Goal: Transaction & Acquisition: Purchase product/service

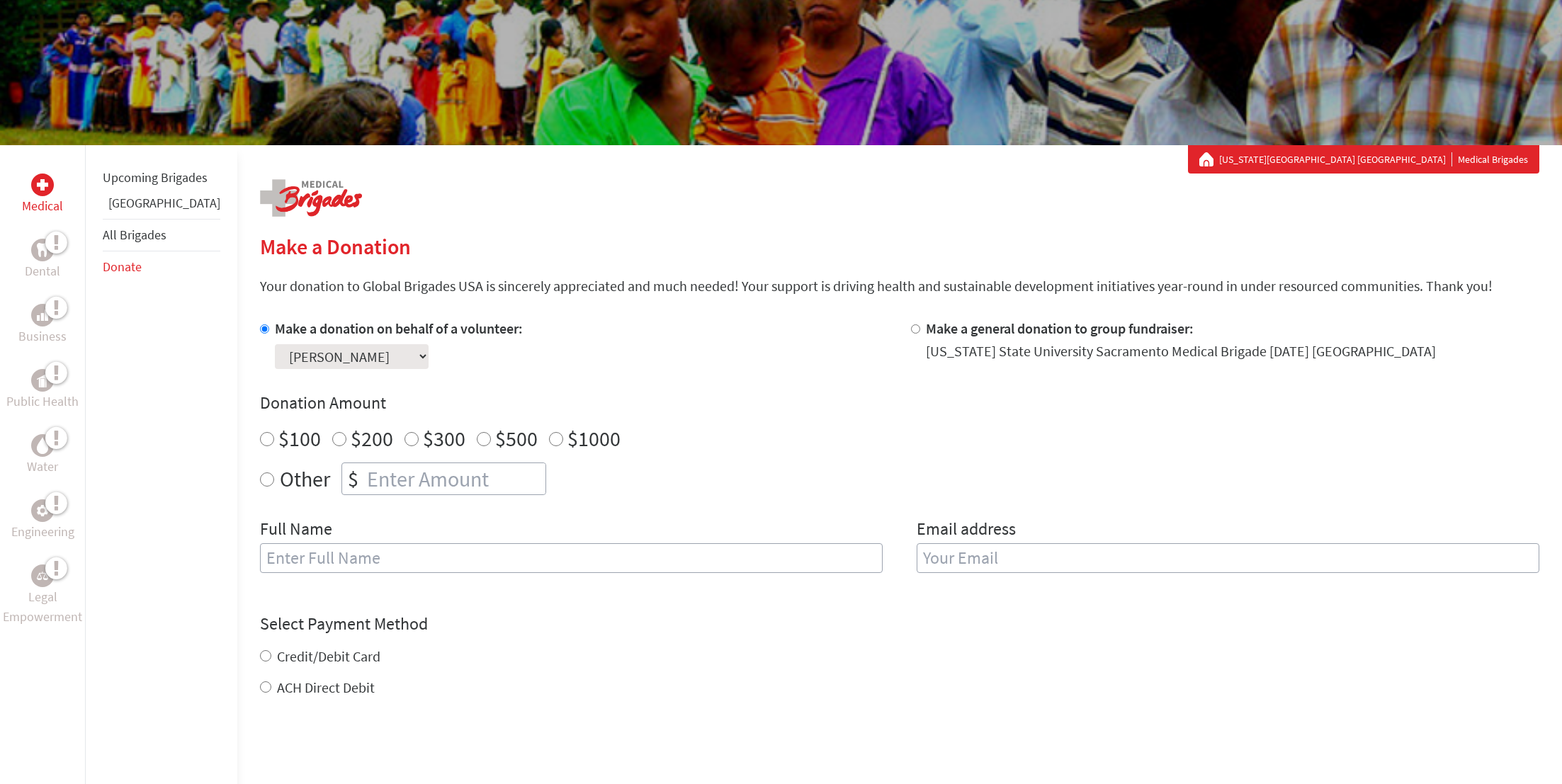
scroll to position [119, 0]
radio input "true"
click at [425, 473] on input "number" at bounding box center [455, 479] width 182 height 31
type input "830.74"
click at [507, 382] on div "Make a donation on behalf of a volunteer: Select a volunteer... [PERSON_NAME] […" at bounding box center [899, 454] width 1279 height 272
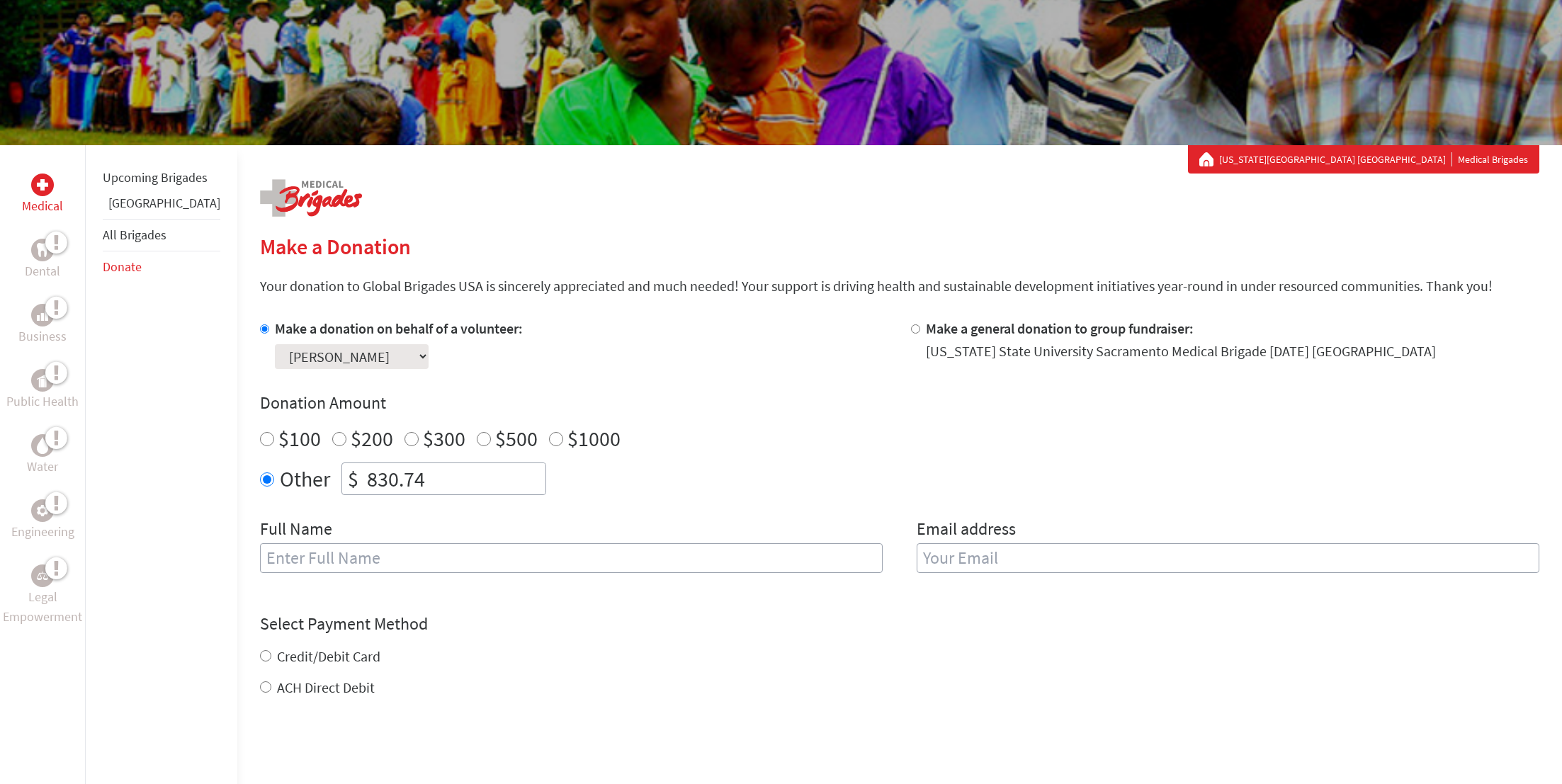
click at [608, 552] on input "text" at bounding box center [571, 558] width 622 height 30
type input "[PERSON_NAME], [PERSON_NAME]"
type input "[EMAIL_ADDRESS][DOMAIN_NAME]"
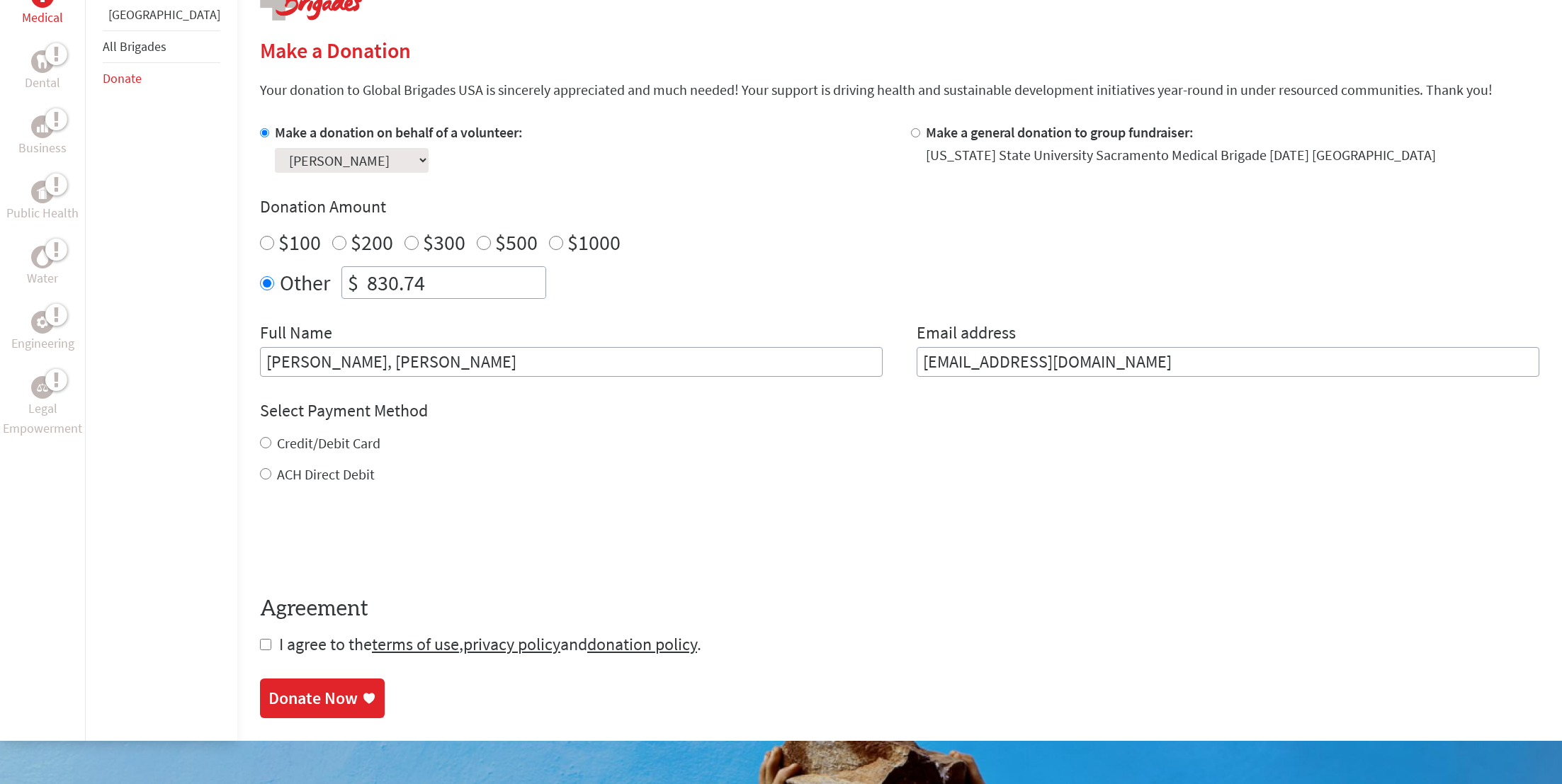
scroll to position [337, 0]
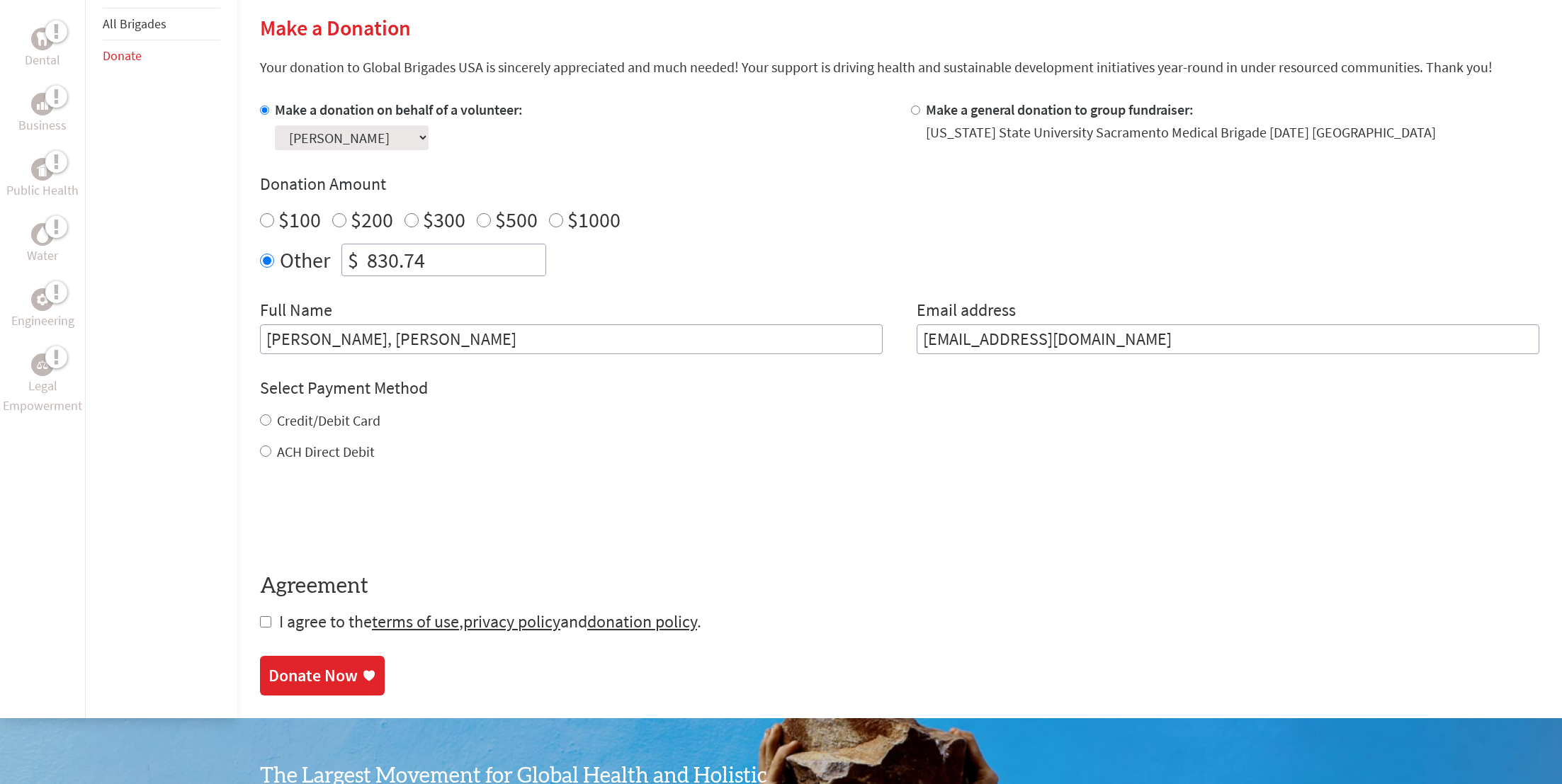
drag, startPoint x: 501, startPoint y: 335, endPoint x: 110, endPoint y: 342, distance: 391.1
click at [110, 342] on div "Medical Dental Business Public Health Water Engineering Legal Empowerment Upcom…" at bounding box center [781, 322] width 1562 height 792
drag, startPoint x: 1219, startPoint y: 338, endPoint x: 791, endPoint y: 328, distance: 428.1
click at [791, 328] on div "Full Name Email address [EMAIL_ADDRESS][DOMAIN_NAME]" at bounding box center [899, 326] width 1279 height 55
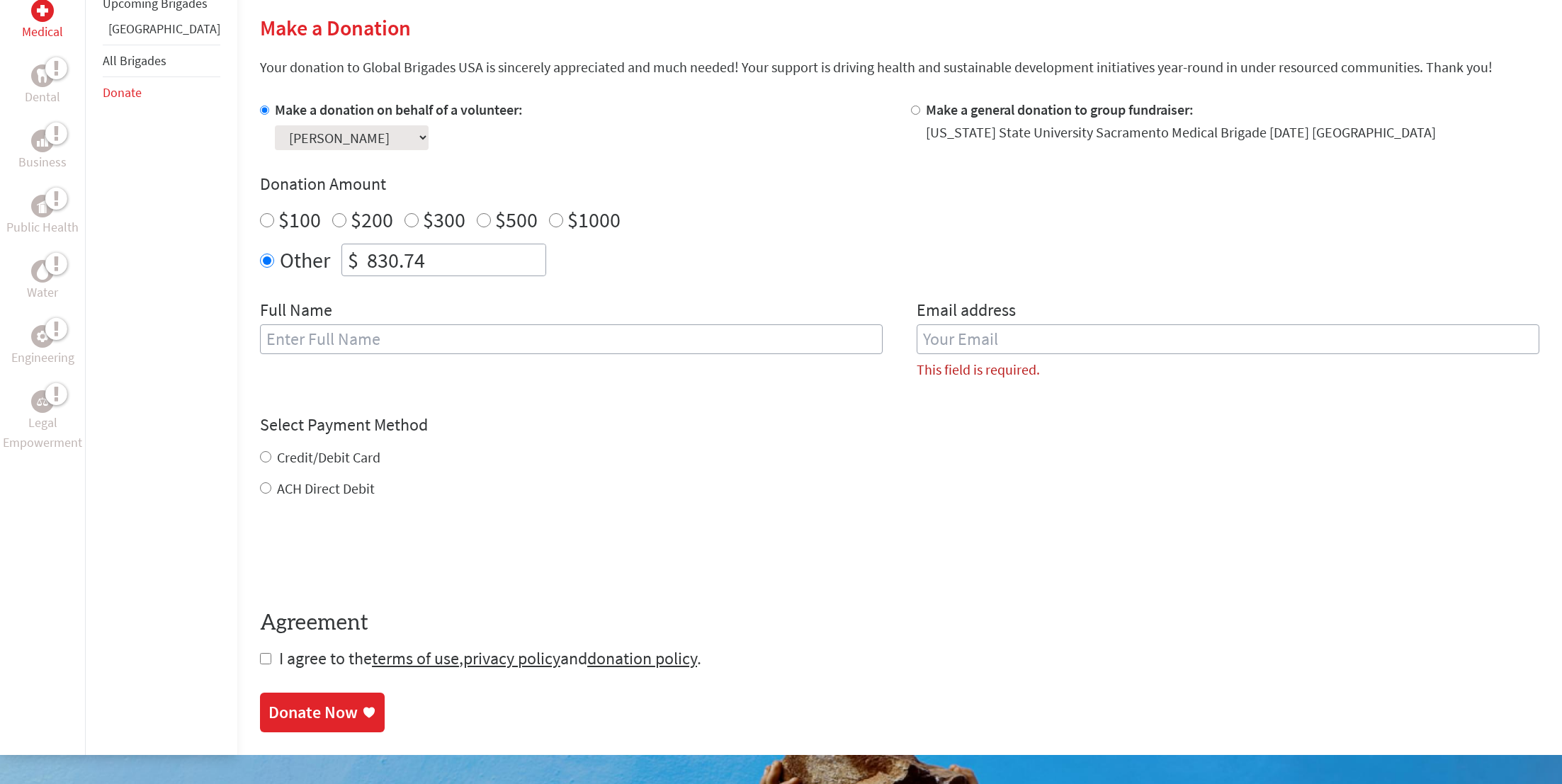
click at [848, 324] on input "text" at bounding box center [571, 339] width 622 height 30
type input "E"
click at [321, 469] on div "Credit/Debit Card ACH Direct Debit" at bounding box center [899, 473] width 1279 height 51
click at [321, 462] on label "Credit/Debit Card" at bounding box center [328, 457] width 103 height 18
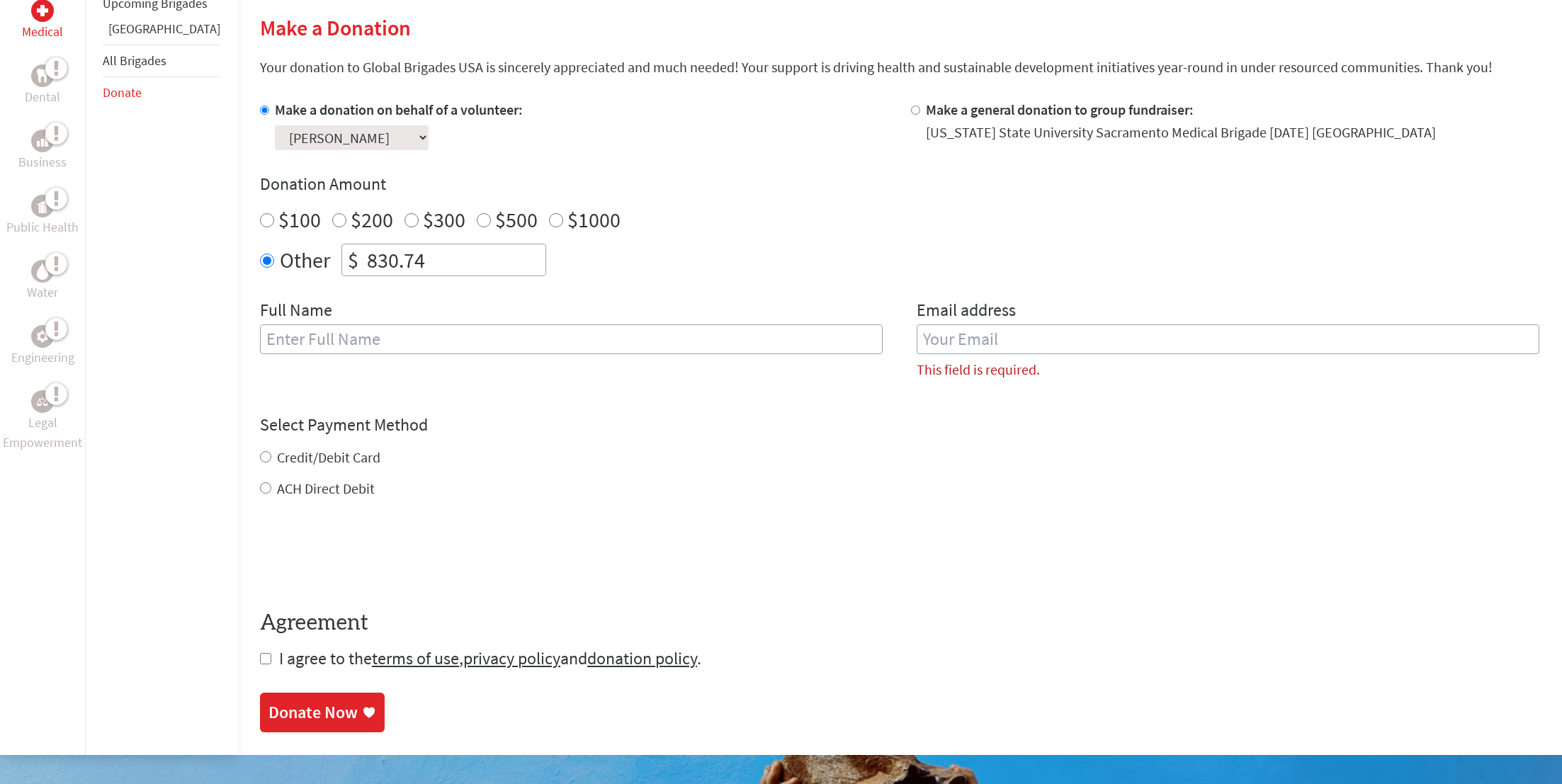
click at [272, 462] on input "Credit/Debit Card" at bounding box center [265, 456] width 11 height 11
radio input "true"
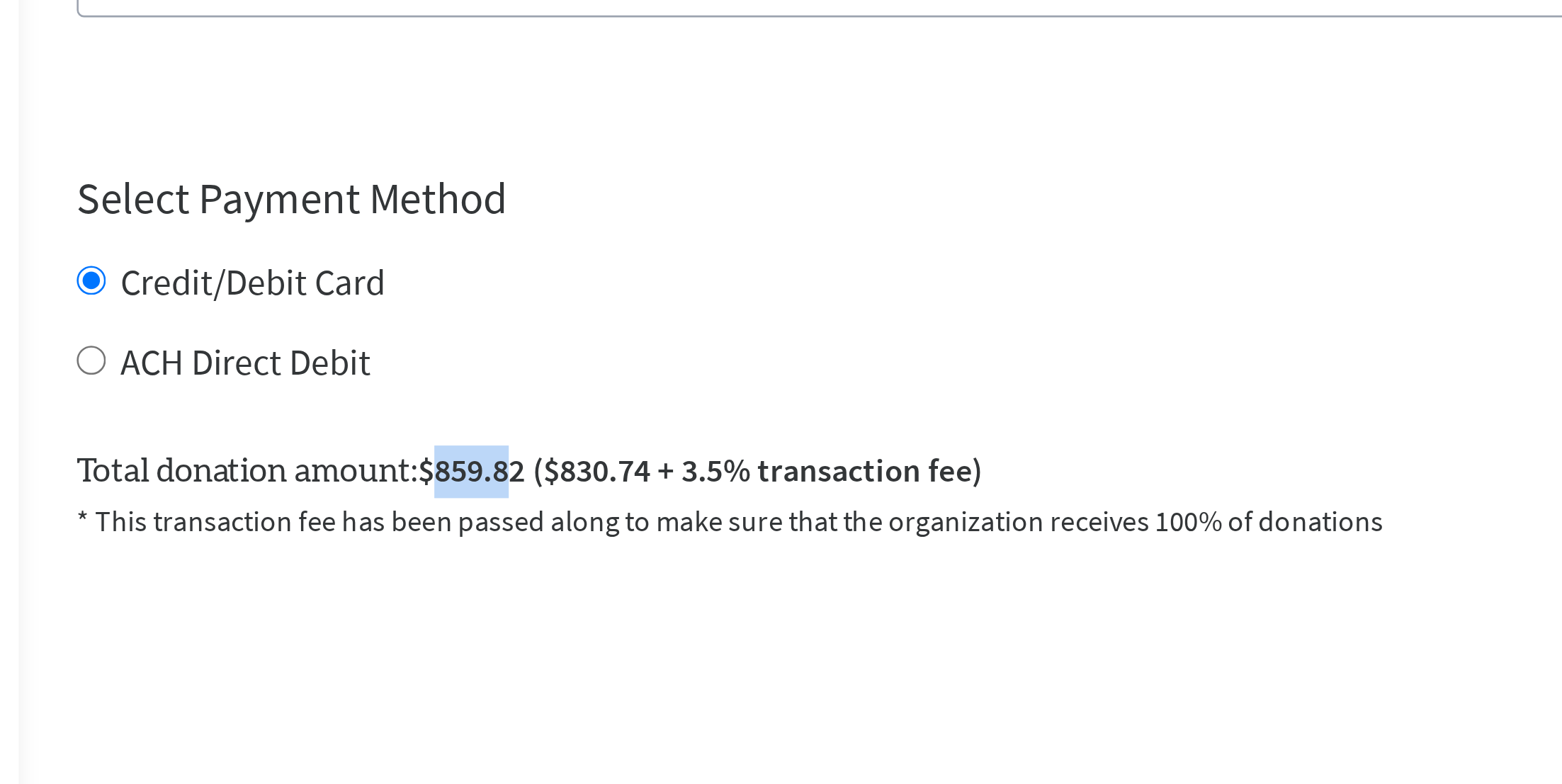
drag, startPoint x: 377, startPoint y: 531, endPoint x: 408, endPoint y: 532, distance: 31.0
click at [408, 532] on span "$859.82 ($830.74 + 3.5% transaction fee)" at bounding box center [503, 531] width 220 height 16
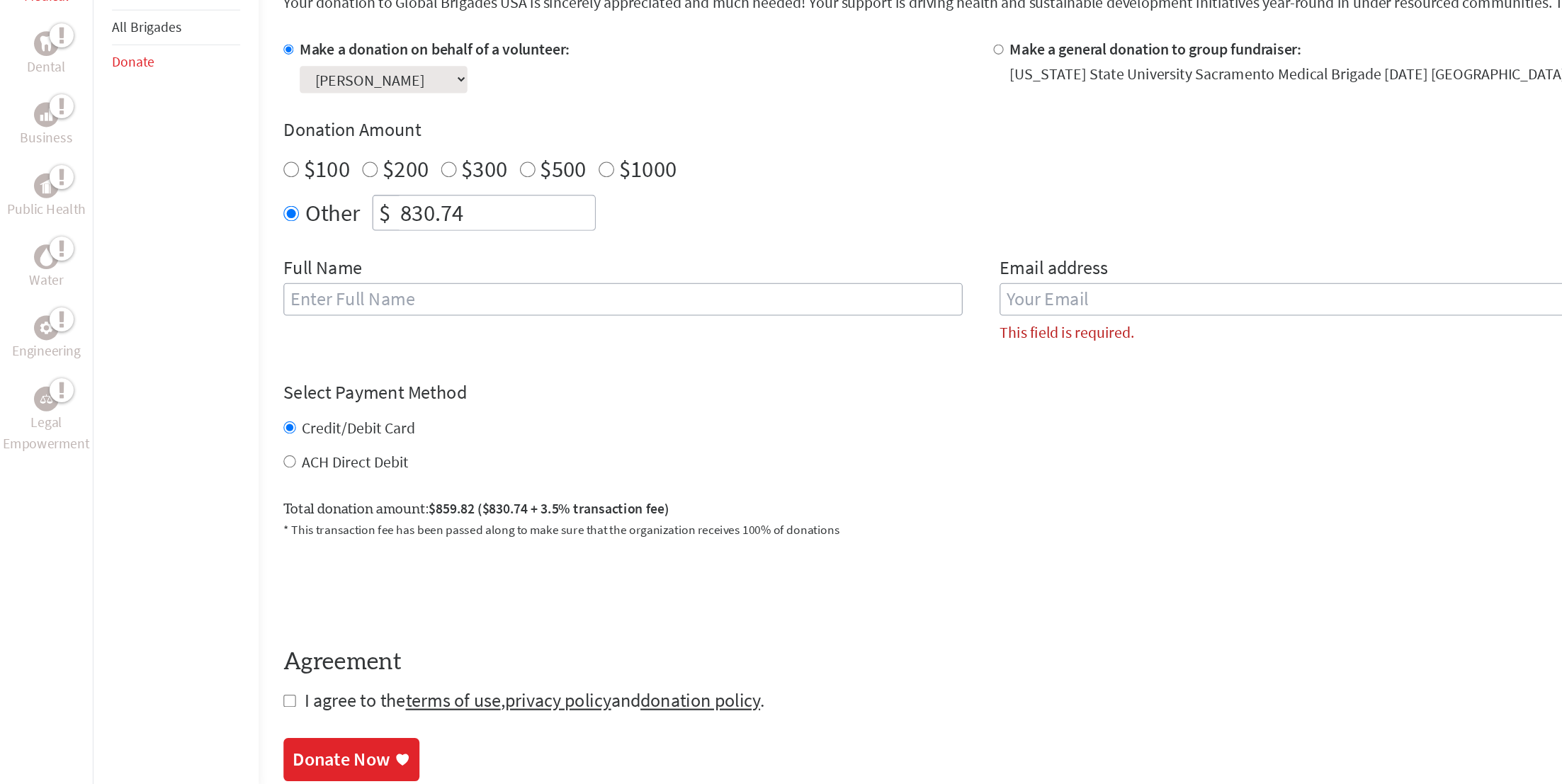
click at [438, 256] on input "830.74" at bounding box center [455, 260] width 182 height 31
type input "830"
click at [610, 294] on div "Make a donation on behalf of a volunteer: Select a volunteer... [PERSON_NAME] […" at bounding box center [899, 245] width 1279 height 291
click at [503, 321] on div "Full Name" at bounding box center [571, 345] width 622 height 92
click at [502, 335] on input "text" at bounding box center [571, 339] width 622 height 30
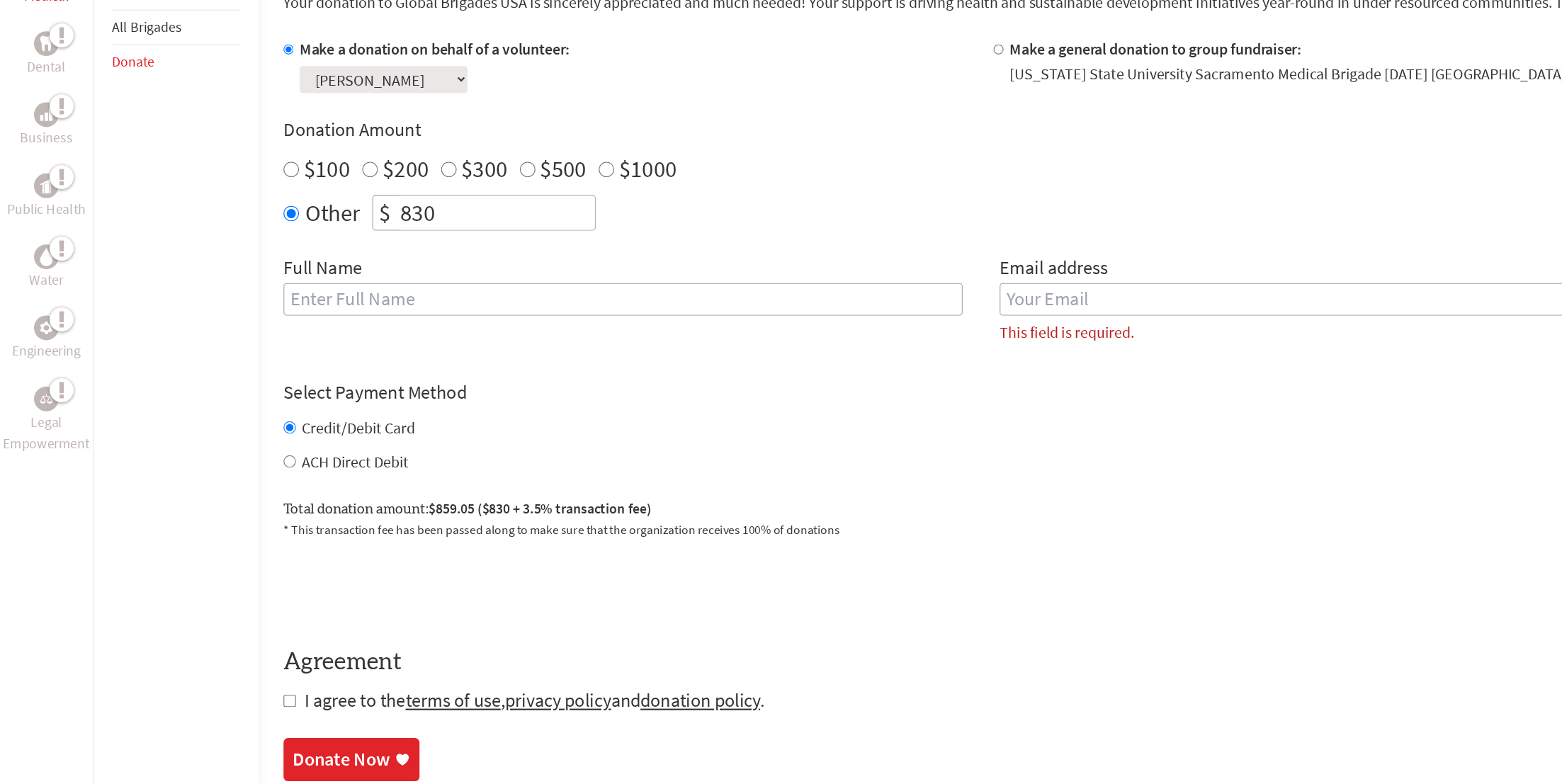
click at [535, 302] on div "Full Name" at bounding box center [571, 345] width 622 height 92
click at [527, 333] on input "text" at bounding box center [571, 339] width 622 height 30
click at [1052, 344] on input "email" at bounding box center [1228, 339] width 622 height 30
click at [879, 402] on form "Make a donation on behalf of a volunteer: Select a volunteer... [PERSON_NAME] […" at bounding box center [899, 409] width 1279 height 619
click at [719, 337] on input "text" at bounding box center [571, 339] width 622 height 30
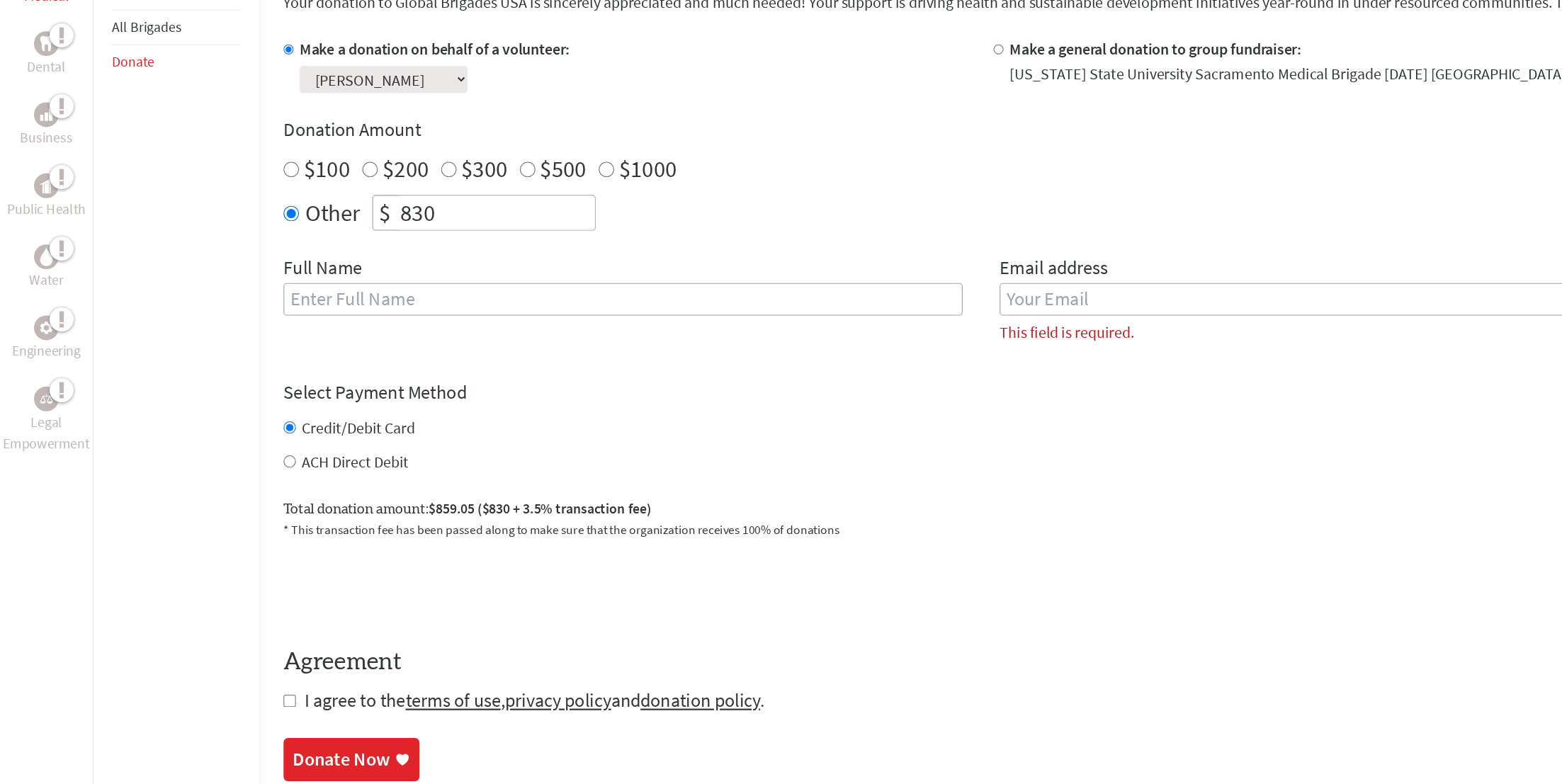
click at [555, 340] on input "text" at bounding box center [571, 339] width 622 height 30
click at [661, 351] on input "text" at bounding box center [571, 339] width 622 height 30
click at [677, 377] on div "Full Name" at bounding box center [571, 345] width 622 height 92
click at [403, 340] on input "text" at bounding box center [571, 339] width 622 height 30
type input "Mr. Beast"
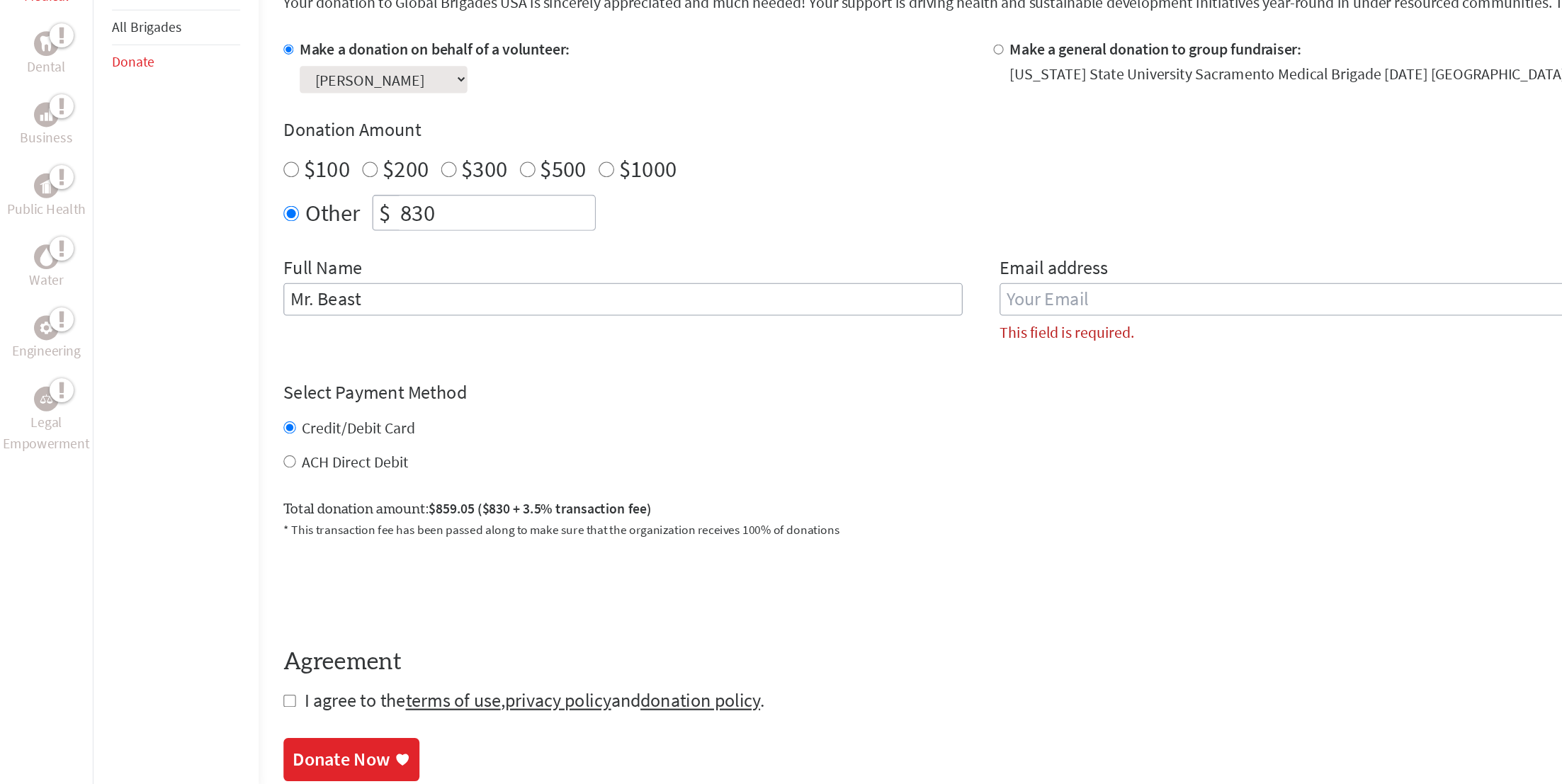
click at [778, 392] on form "Make a donation on behalf of a volunteer: Select a volunteer... [PERSON_NAME] […" at bounding box center [899, 409] width 1279 height 619
click at [1127, 336] on input "email" at bounding box center [1228, 339] width 622 height 30
click at [879, 422] on h4 "Select Payment Method" at bounding box center [899, 425] width 1279 height 23
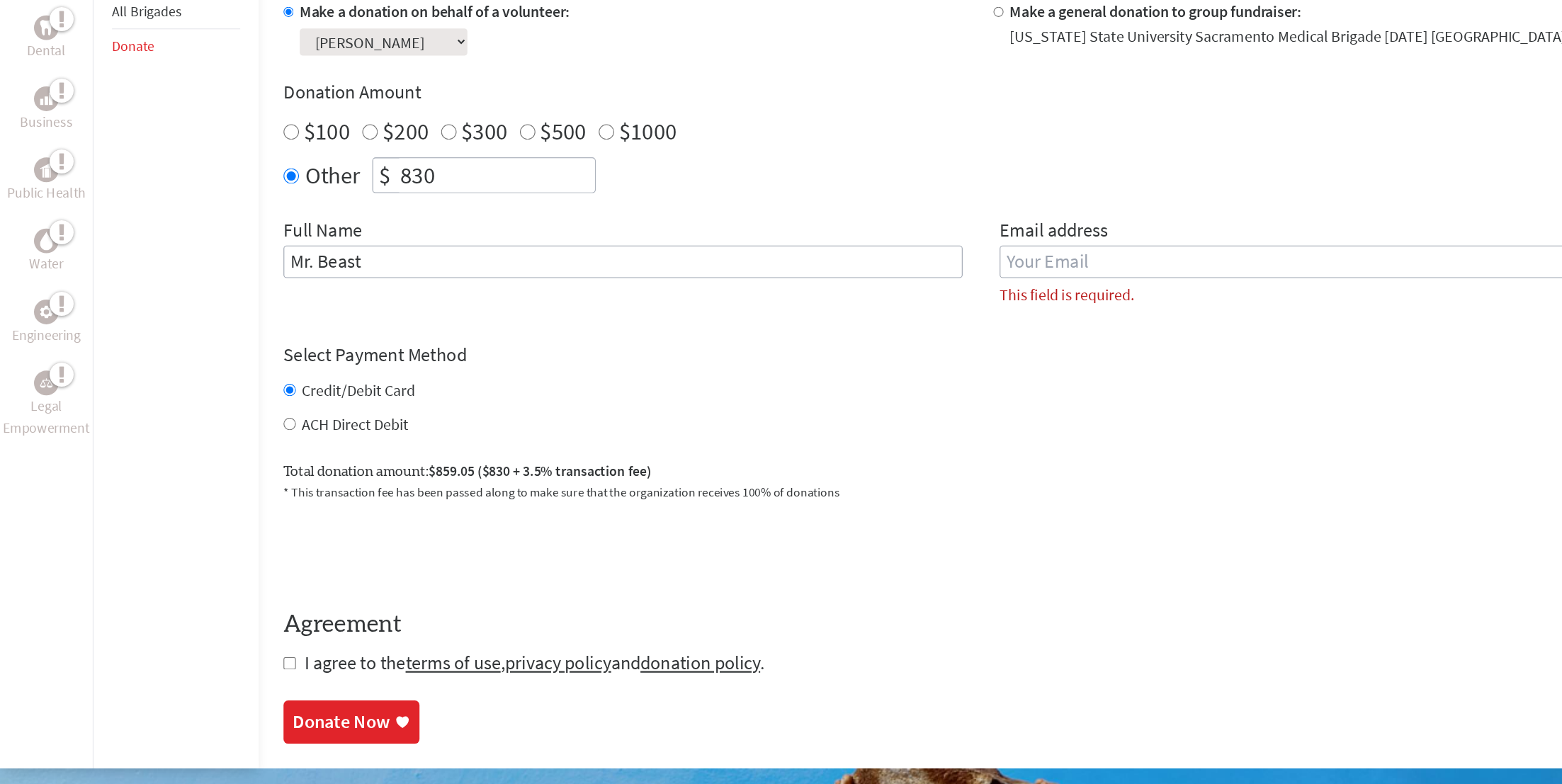
scroll to position [434, 0]
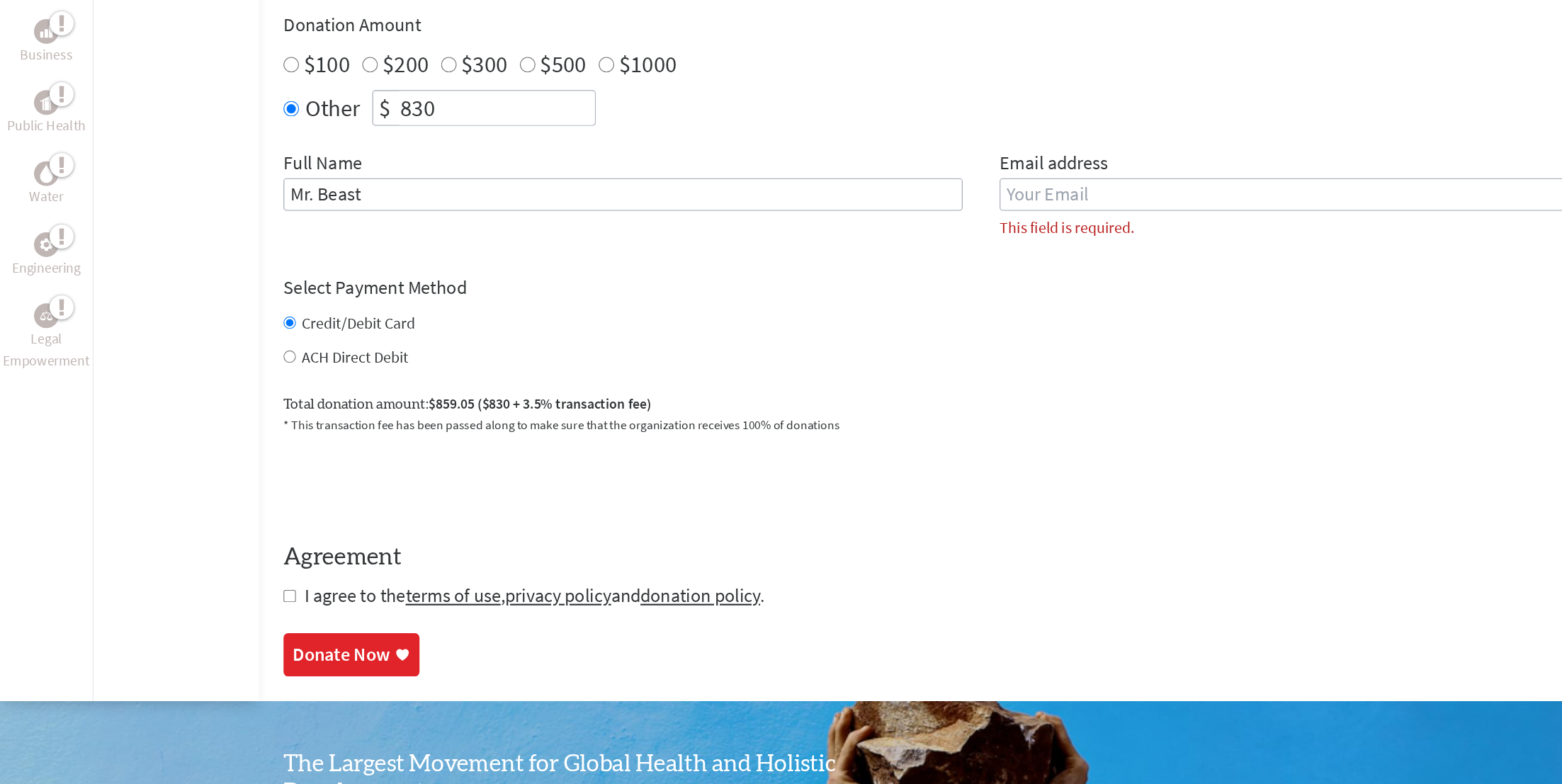
click at [260, 608] on input "checkbox" at bounding box center [265, 611] width 11 height 11
checkbox input "true"
click at [921, 231] on input "email" at bounding box center [1228, 243] width 622 height 30
click at [919, 296] on form "Make a donation on behalf of a volunteer: Select a volunteer... [PERSON_NAME] […" at bounding box center [899, 313] width 1279 height 619
click at [362, 669] on icon at bounding box center [368, 666] width 14 height 14
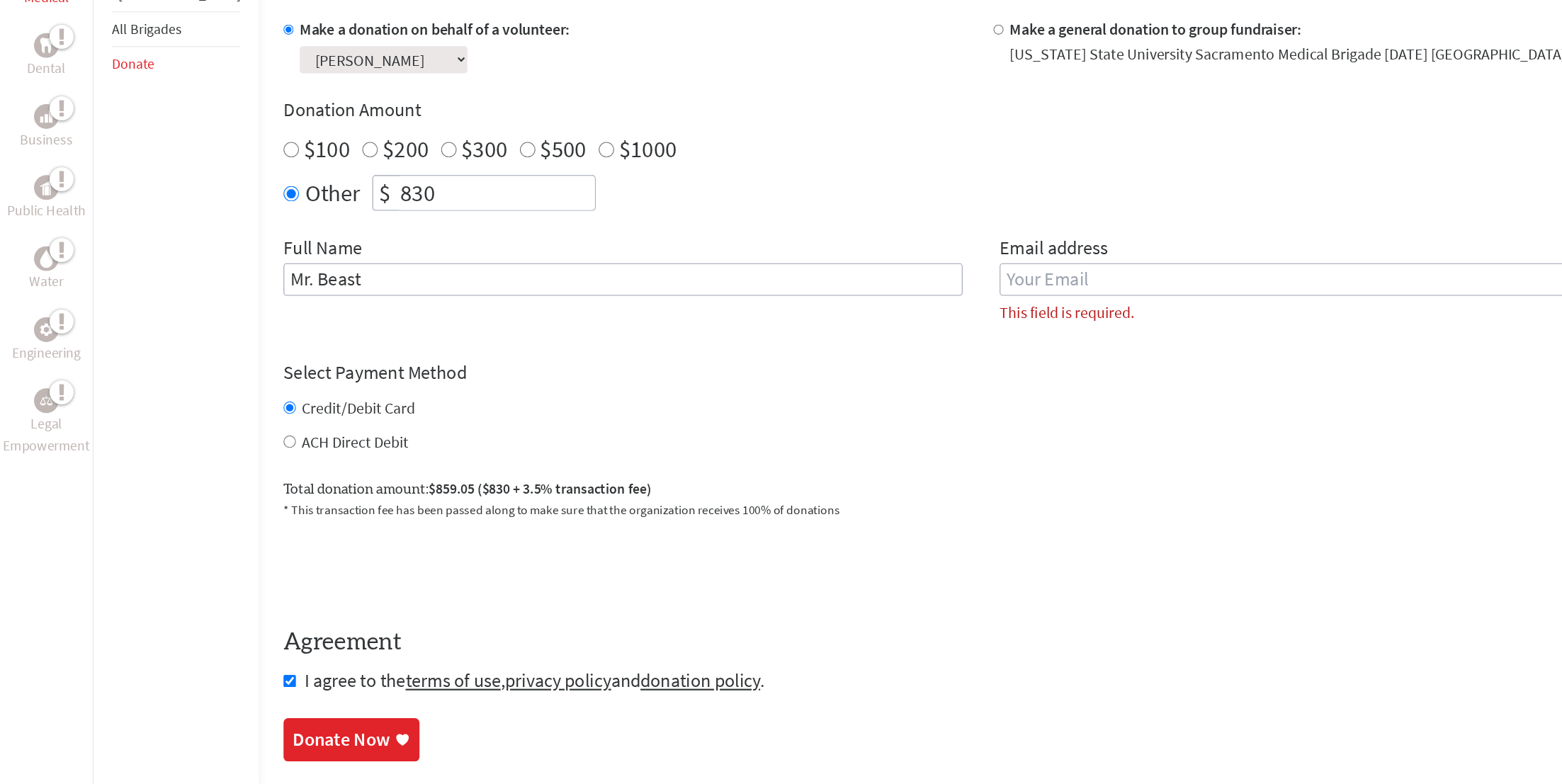
scroll to position [356, 0]
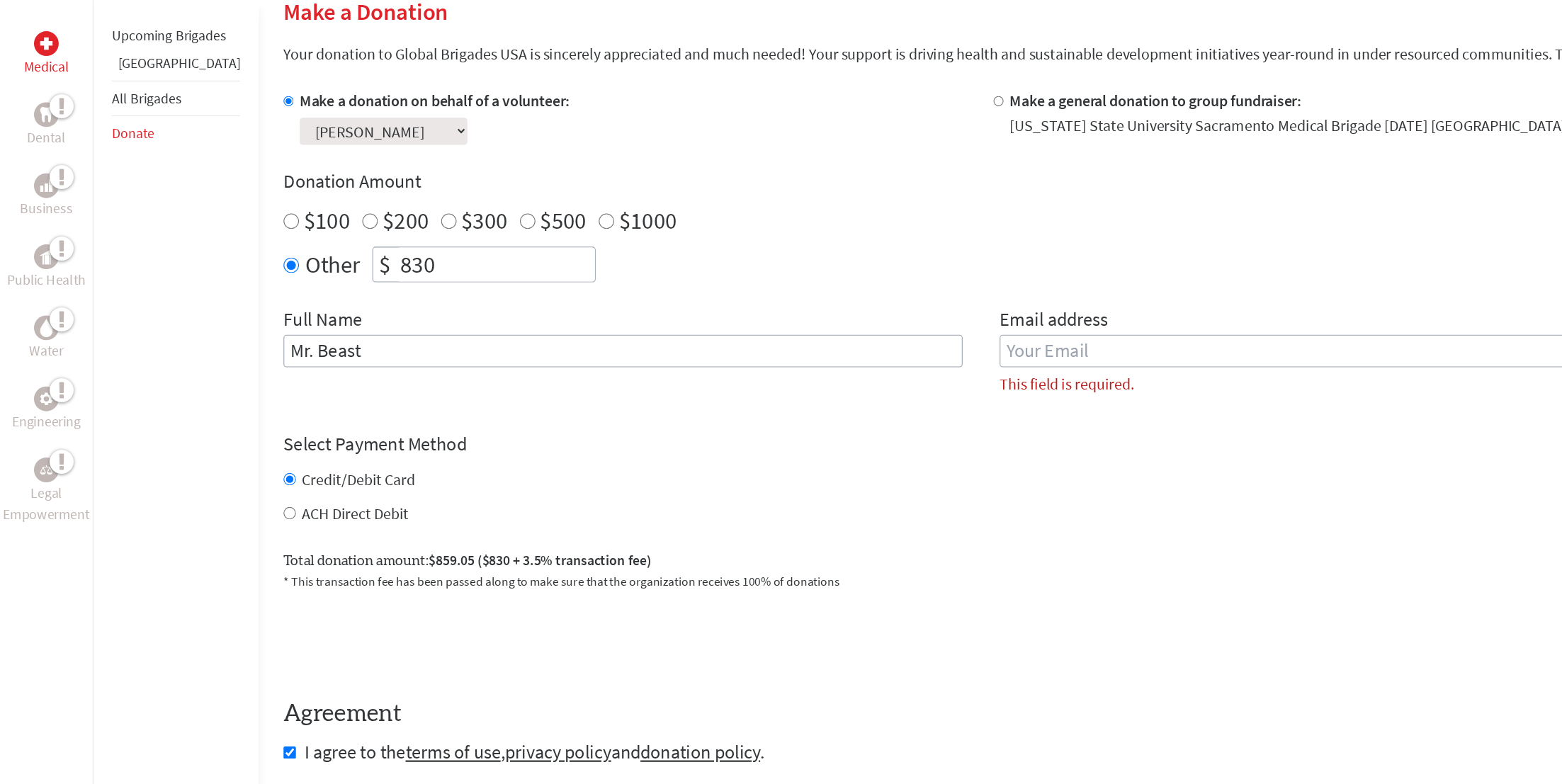
click at [933, 320] on input "email" at bounding box center [1228, 321] width 622 height 30
click at [956, 212] on div "$100 $200 $300 $500 $1000" at bounding box center [899, 201] width 1279 height 26
click at [1038, 340] on div "Email address This field is required." at bounding box center [1228, 327] width 622 height 92
click at [1038, 327] on input "email" at bounding box center [1228, 321] width 622 height 30
click at [1029, 326] on input "email" at bounding box center [1228, 321] width 622 height 30
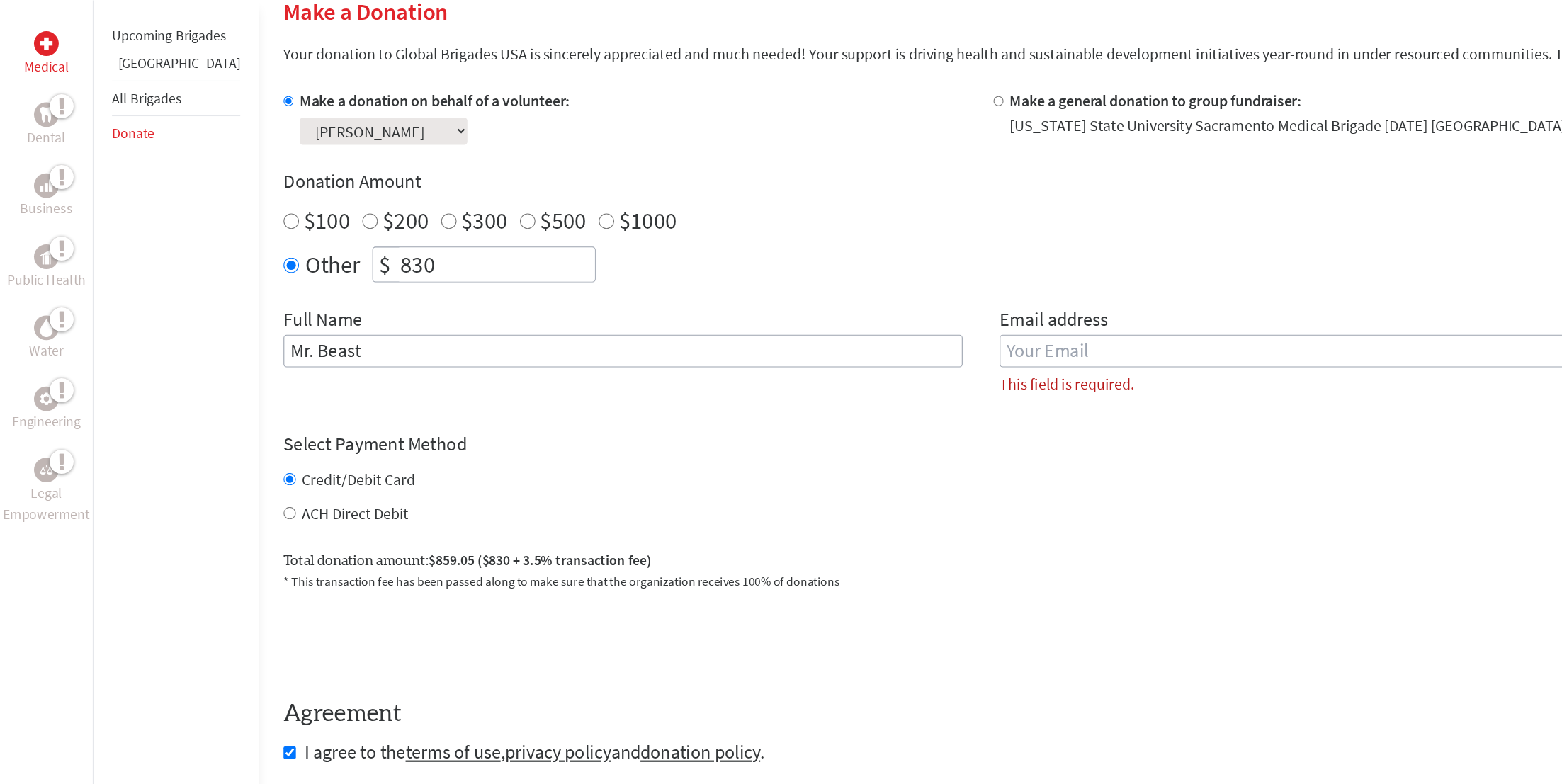
click at [1058, 325] on input "email" at bounding box center [1228, 321] width 622 height 30
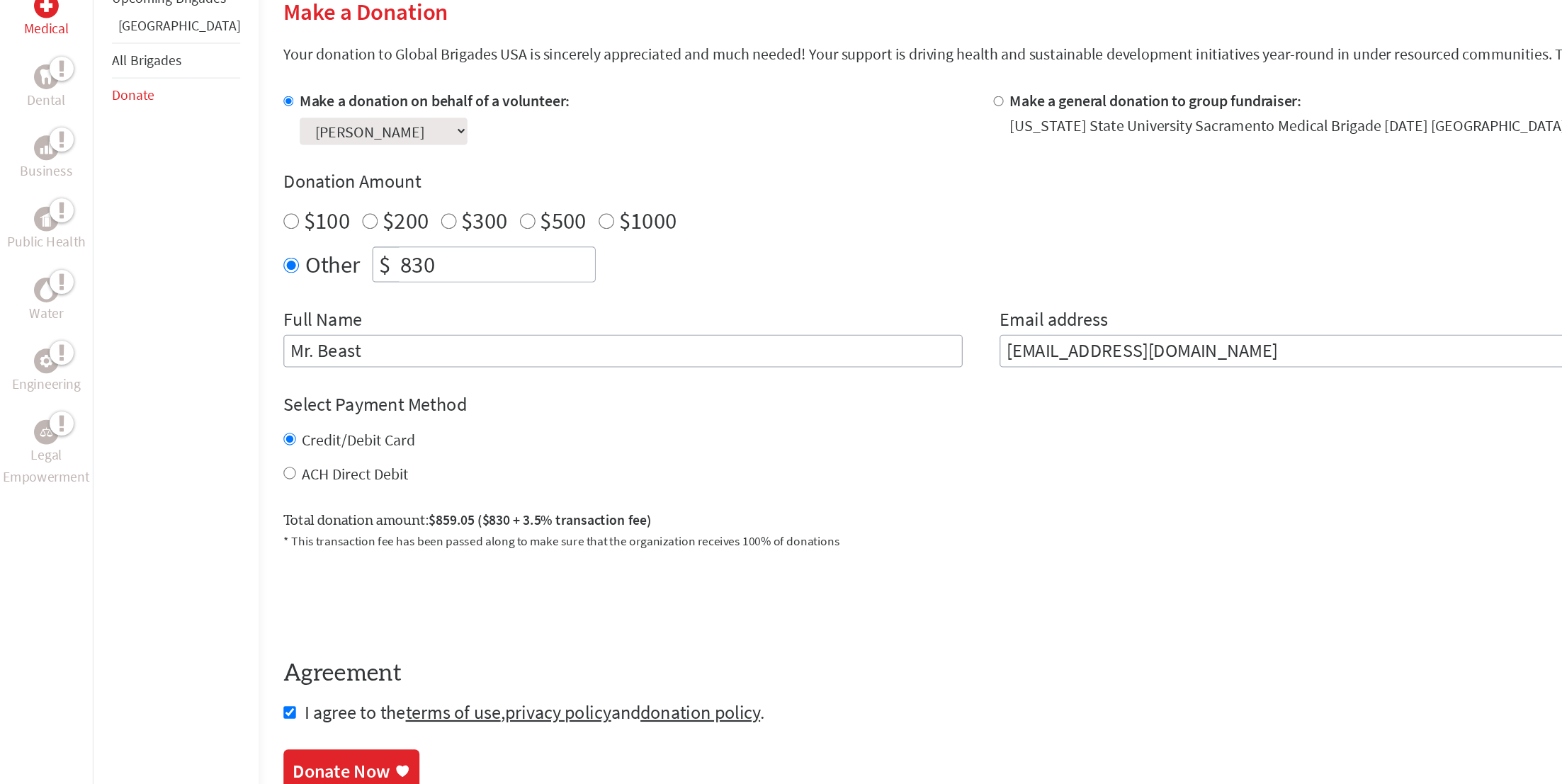
type input "[EMAIL_ADDRESS][DOMAIN_NAME]"
click at [989, 290] on label "Email address" at bounding box center [966, 294] width 99 height 26
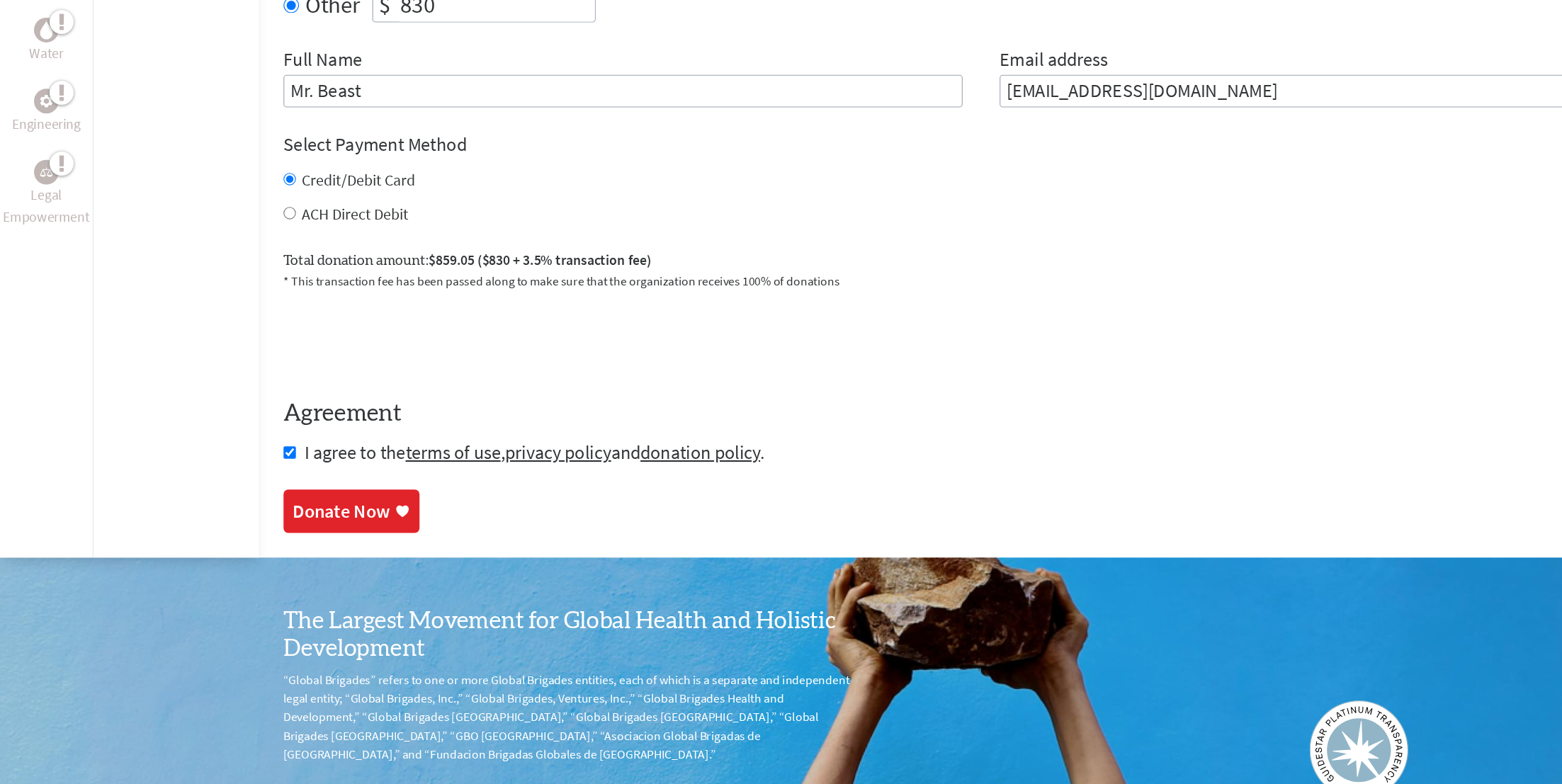
scroll to position [537, 0]
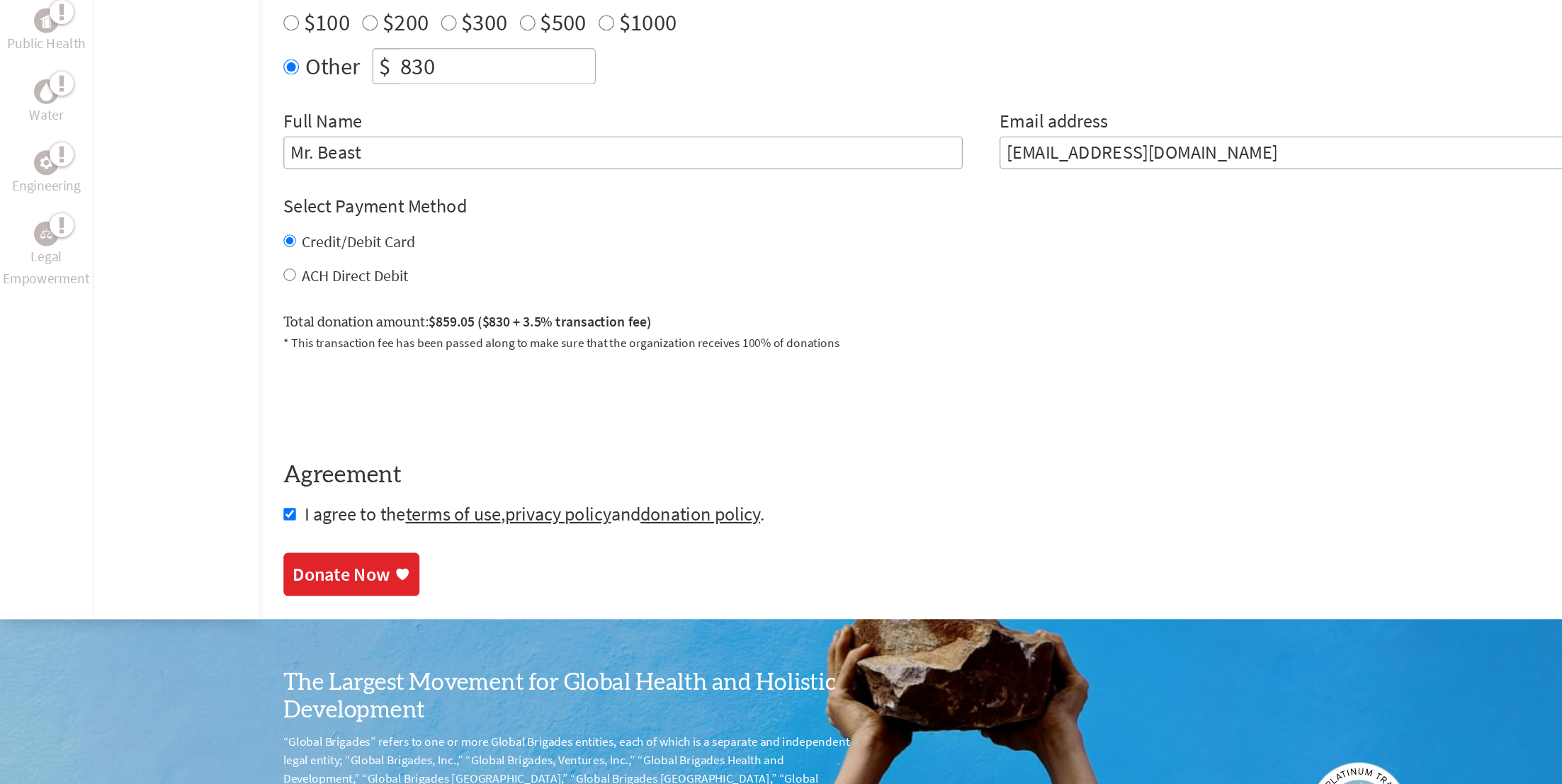
click at [298, 526] on div "Donate Now" at bounding box center [313, 526] width 89 height 23
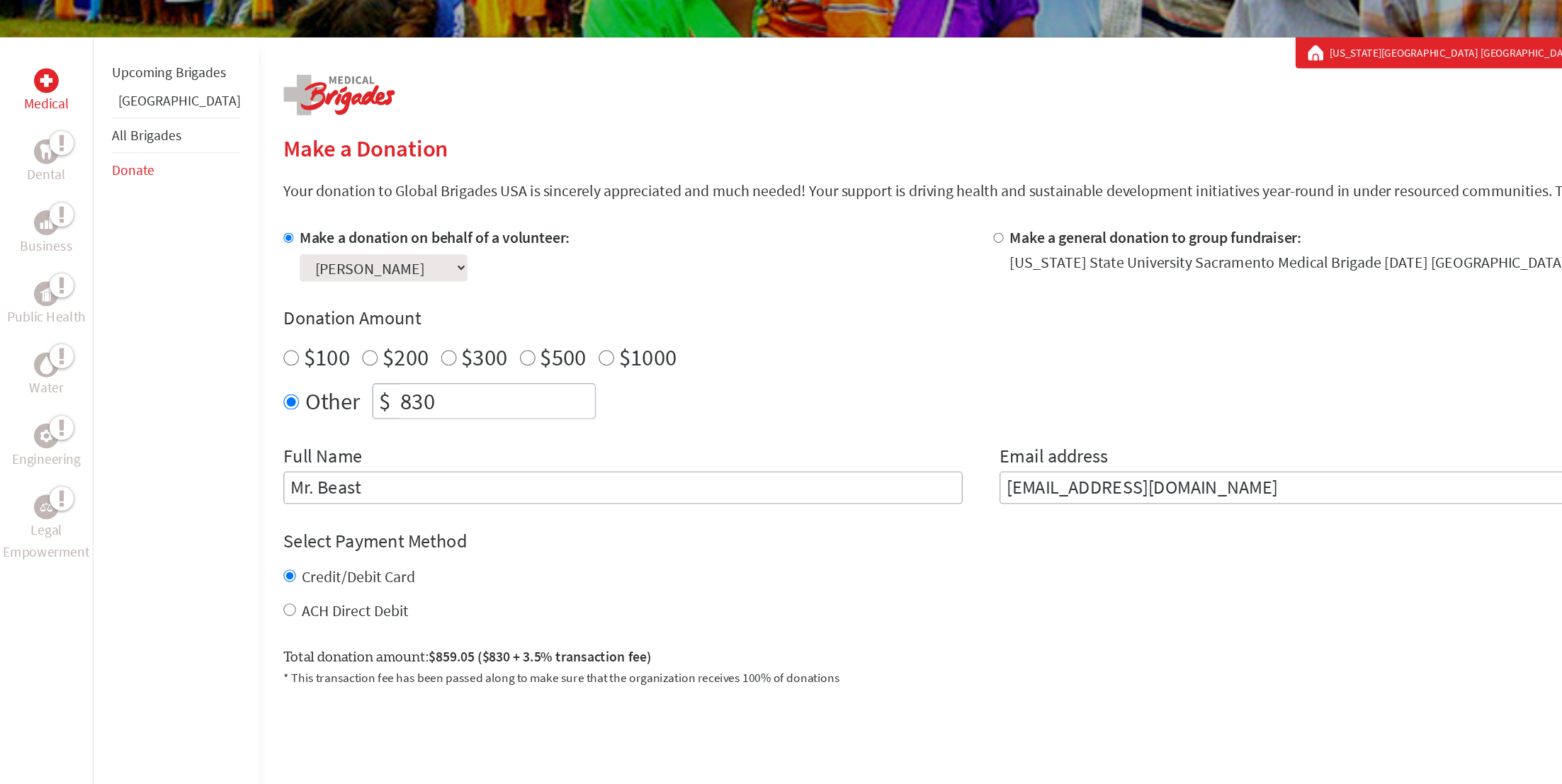
scroll to position [242, 0]
